Goal: Task Accomplishment & Management: Complete application form

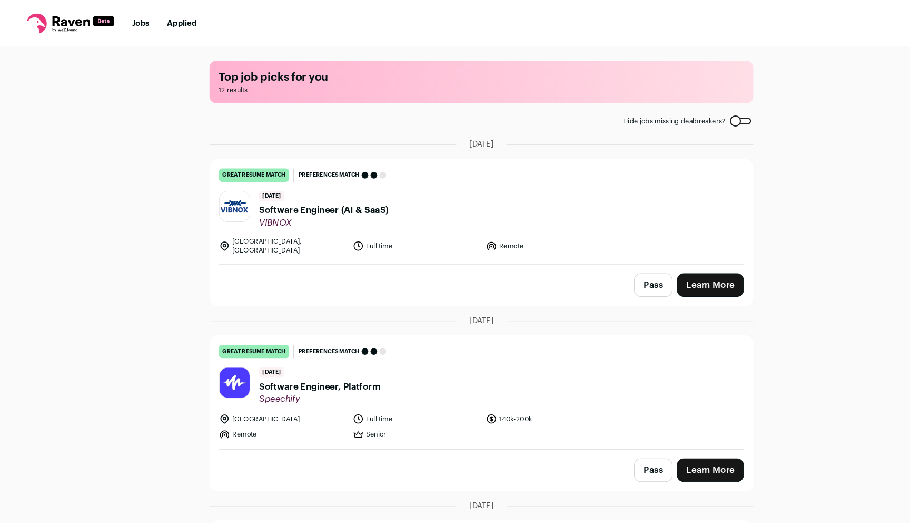
click at [57, 25] on icon at bounding box center [66, 22] width 83 height 19
click at [71, 22] on icon at bounding box center [66, 22] width 83 height 19
click at [137, 18] on link "Jobs" at bounding box center [133, 21] width 16 height 7
click at [151, 133] on div "Top job picks for you 12 results Hide jobs missing dealbreakers? [DATE] great r…" at bounding box center [455, 283] width 910 height 476
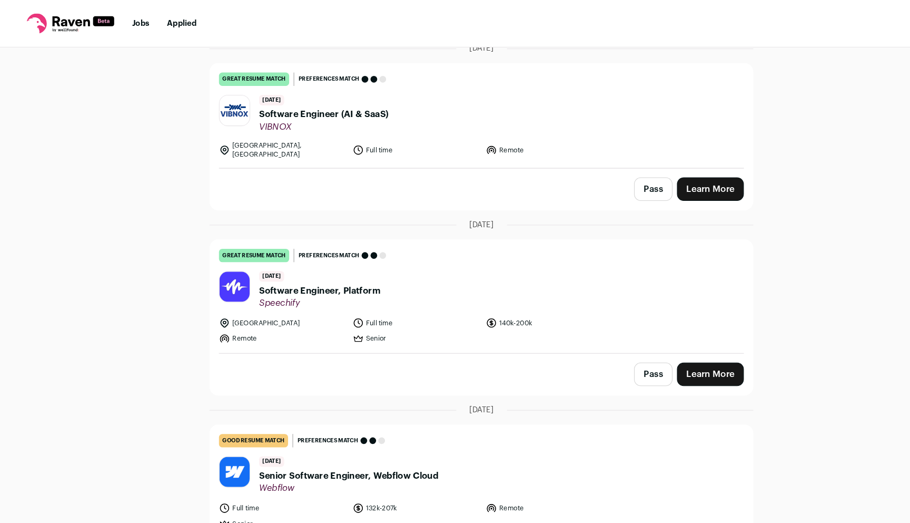
scroll to position [167, 0]
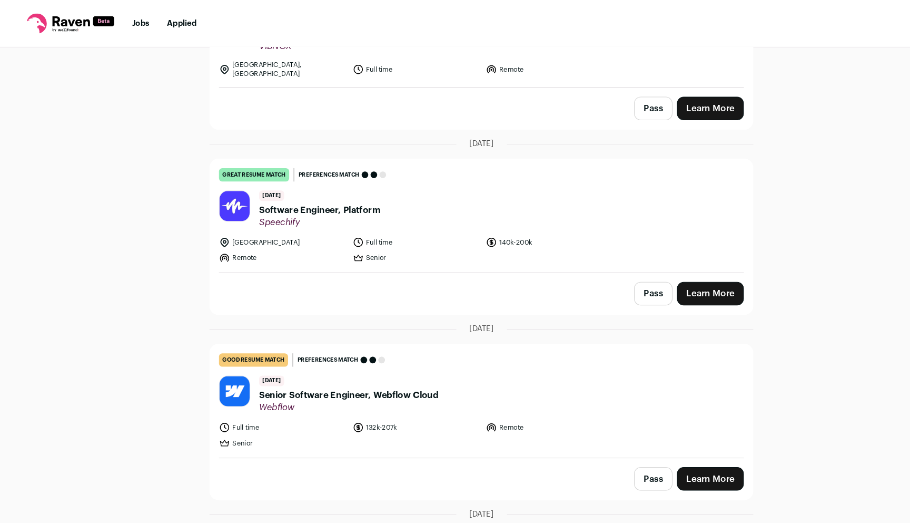
click at [425, 223] on li "Full time" at bounding box center [393, 228] width 120 height 11
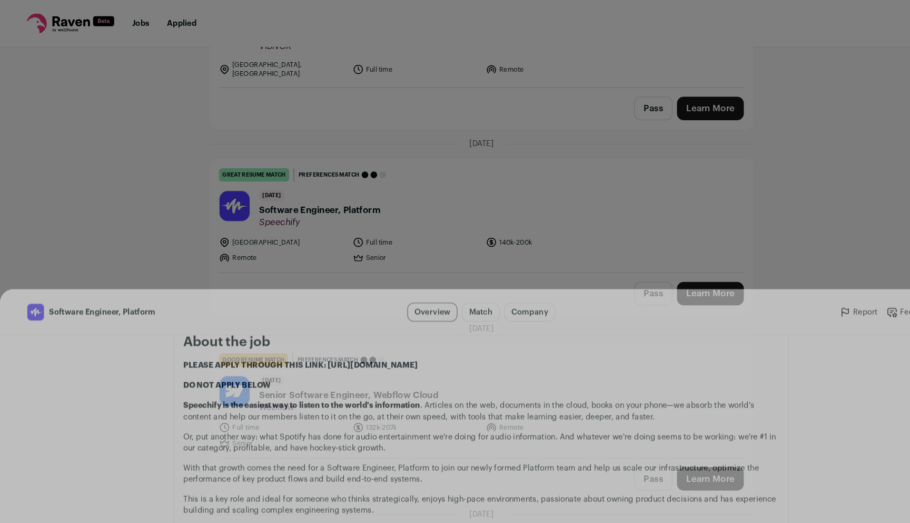
scroll to position [706, 0]
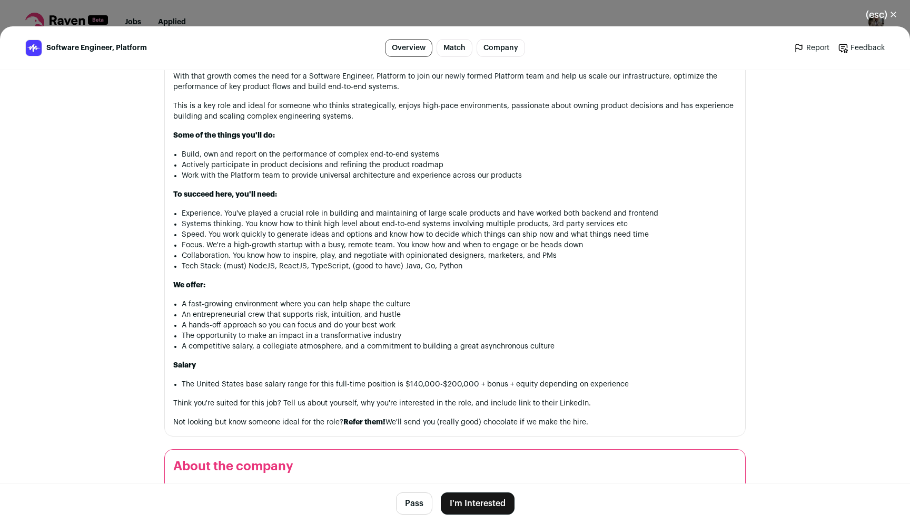
click at [880, 15] on button "(esc) ✕" at bounding box center [881, 14] width 57 height 23
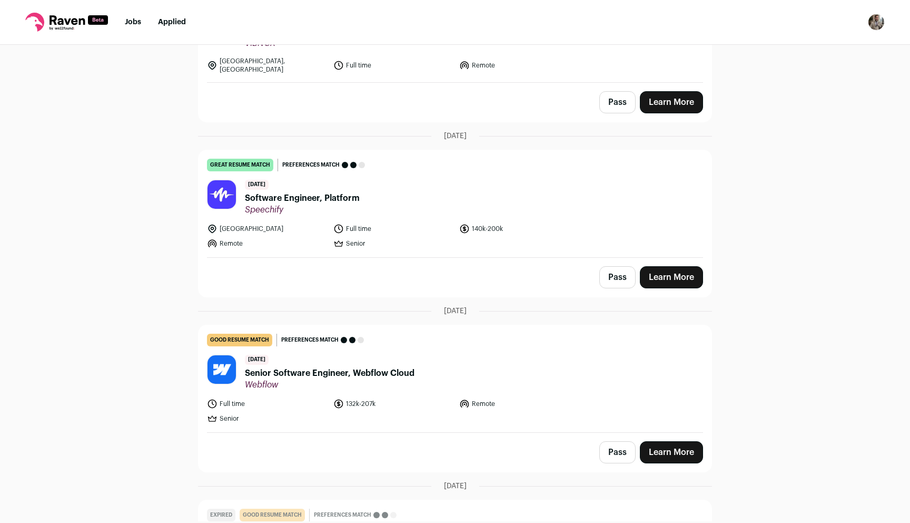
click at [612, 271] on button "Pass" at bounding box center [617, 277] width 36 height 22
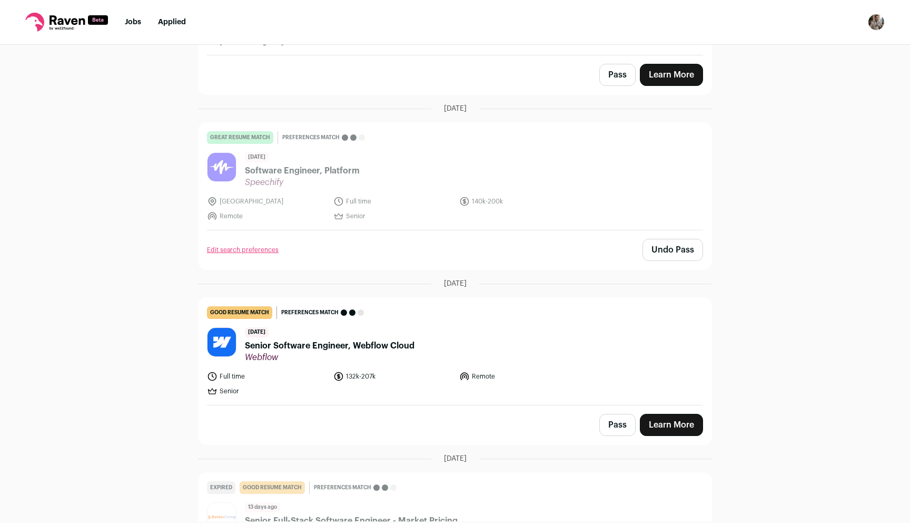
scroll to position [237, 0]
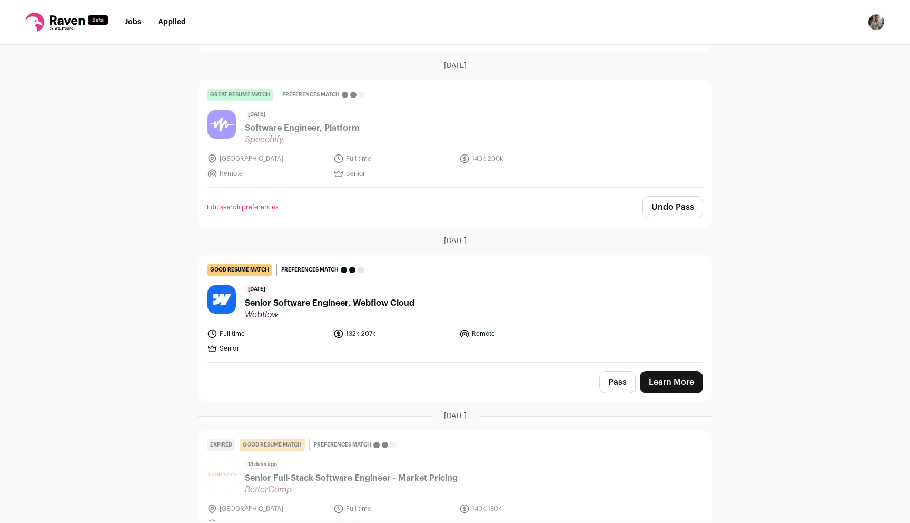
click at [618, 380] on button "Pass" at bounding box center [617, 382] width 36 height 22
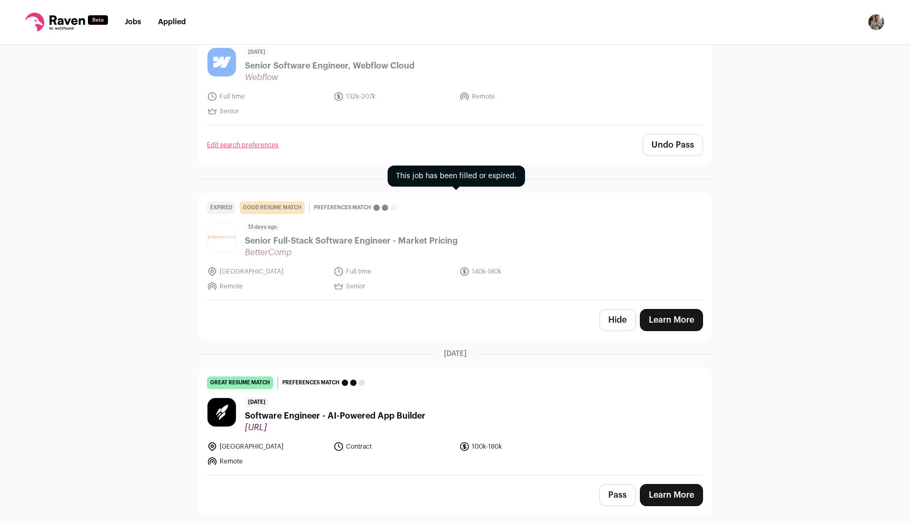
scroll to position [621, 0]
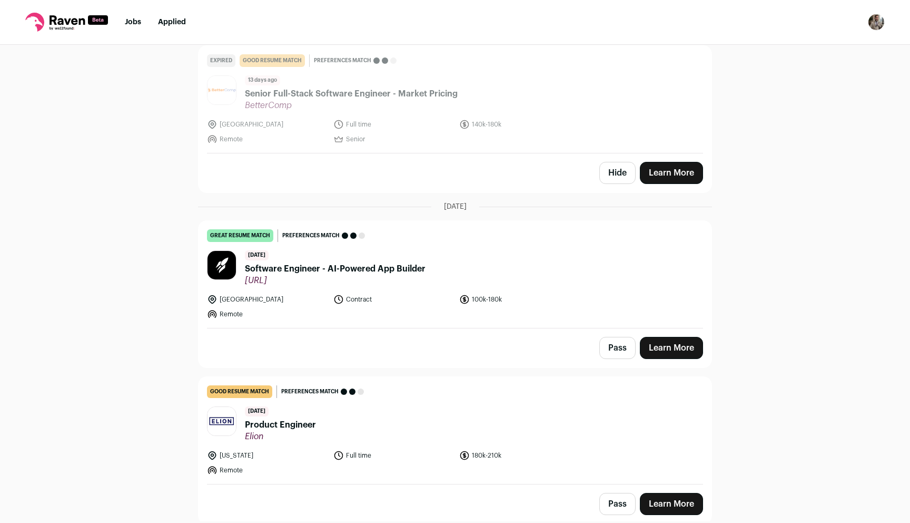
click at [382, 264] on span "Software Engineer - AI-Powered App Builder" at bounding box center [335, 268] width 181 height 13
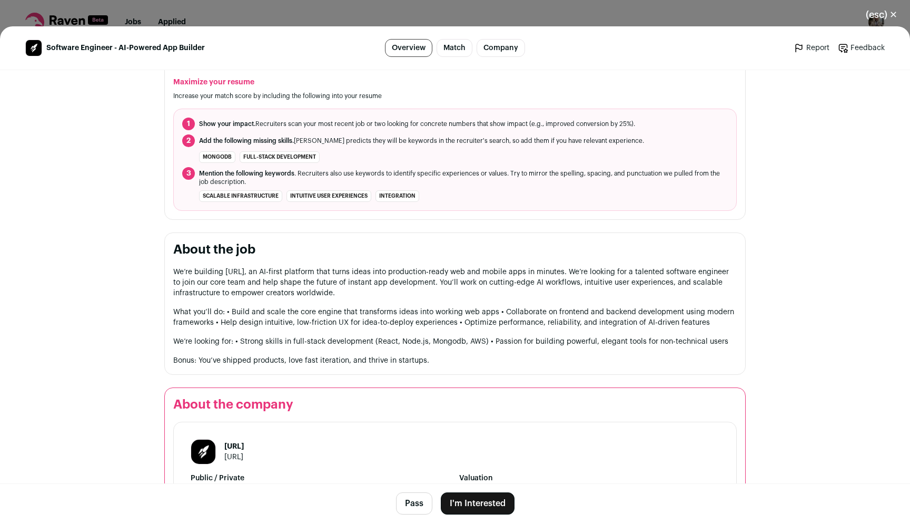
scroll to position [501, 0]
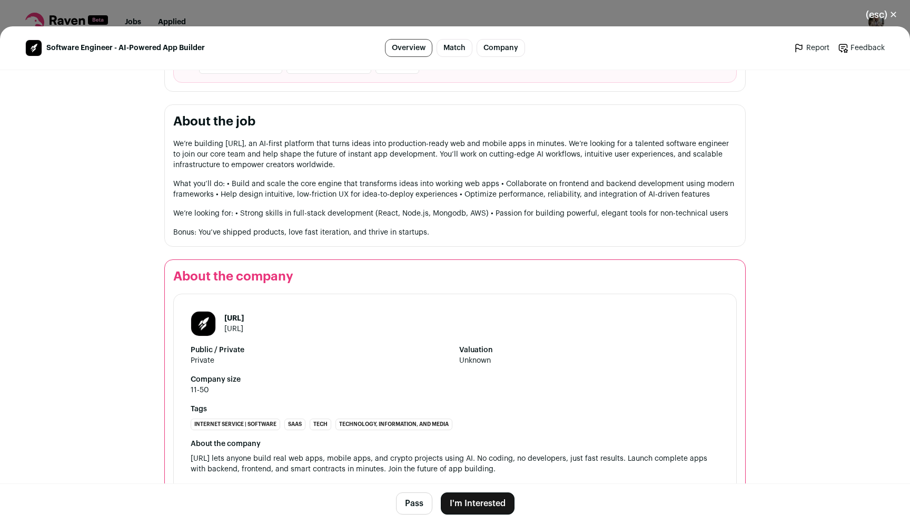
click at [385, 380] on strong "Company size" at bounding box center [321, 379] width 260 height 11
click at [880, 17] on button "(esc) ✕" at bounding box center [881, 14] width 57 height 23
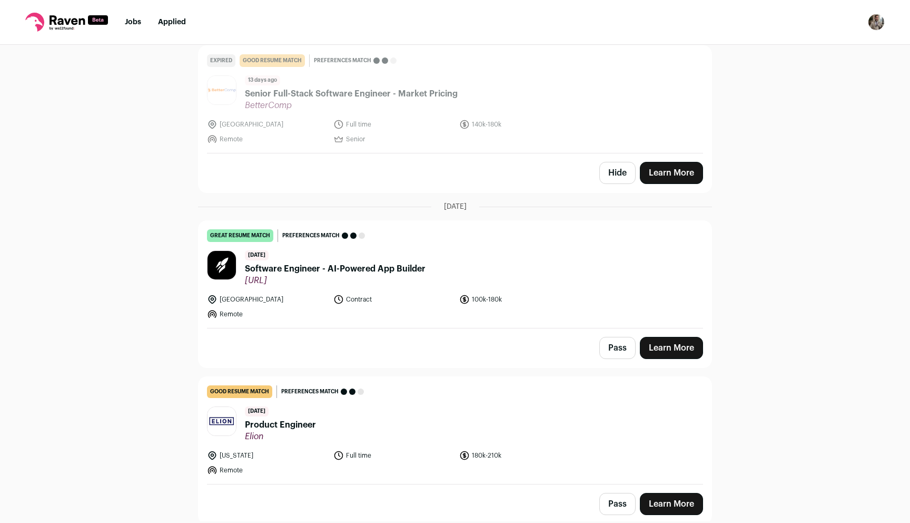
click at [417, 266] on span "Software Engineer - AI-Powered App Builder" at bounding box center [335, 268] width 181 height 13
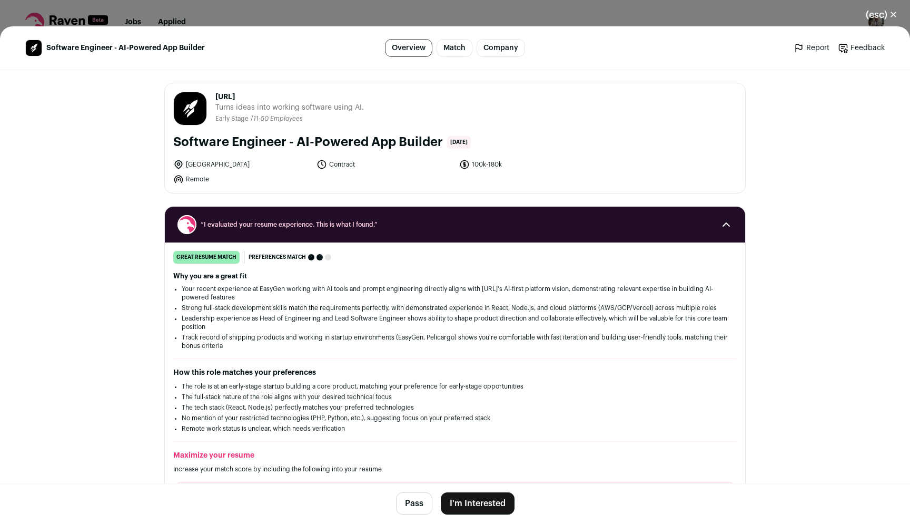
click at [475, 508] on button "I'm Interested" at bounding box center [478, 503] width 74 height 22
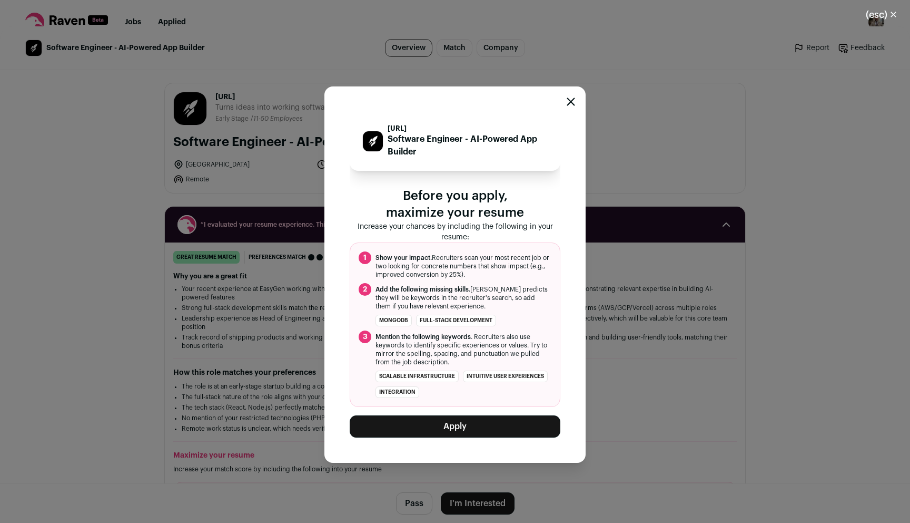
click at [521, 418] on button "Apply" at bounding box center [455, 426] width 211 height 22
